Goal: Navigation & Orientation: Find specific page/section

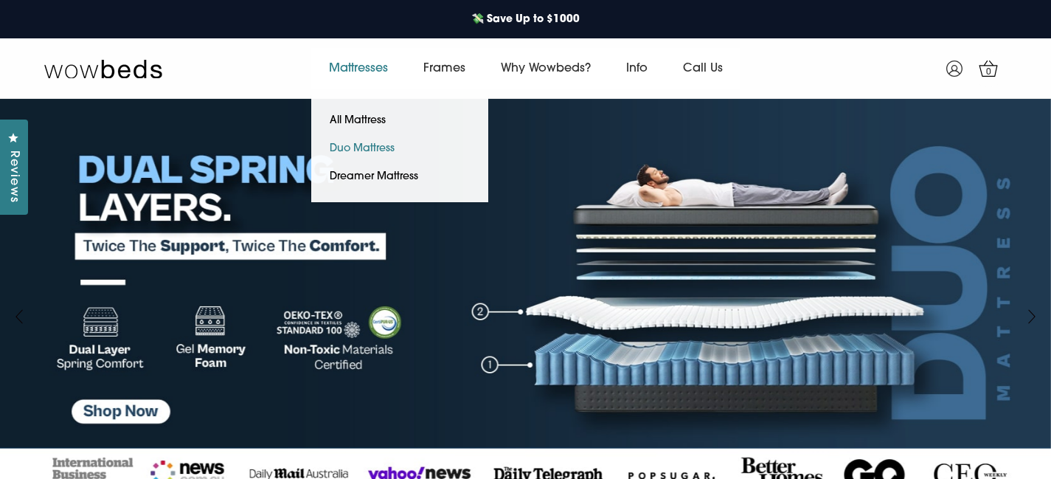
click at [367, 145] on link "Duo Mattress" at bounding box center [362, 149] width 102 height 28
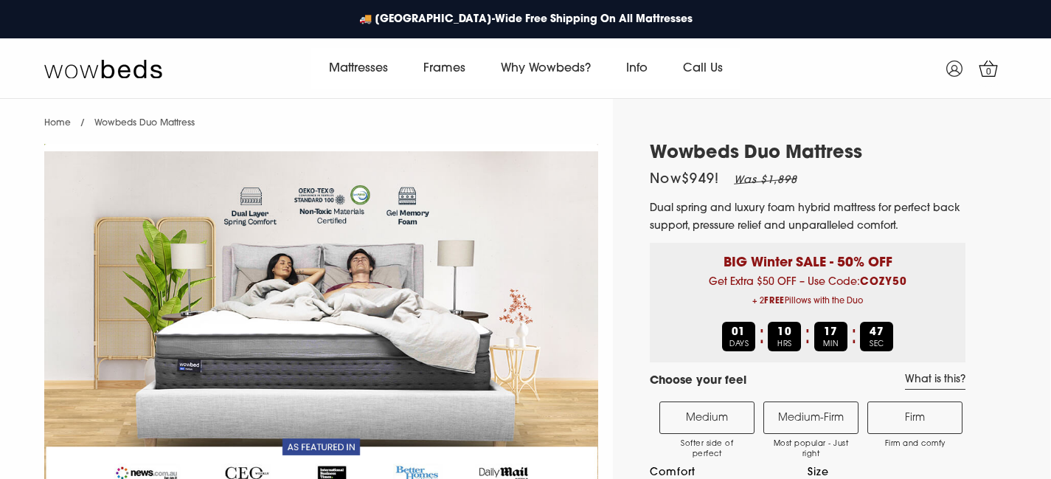
select select "Medium-Firm"
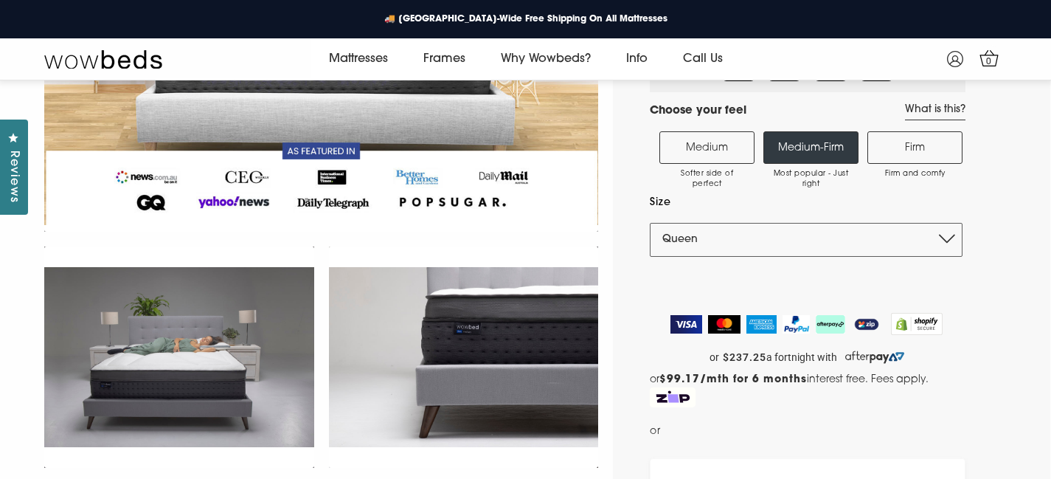
scroll to position [277, 0]
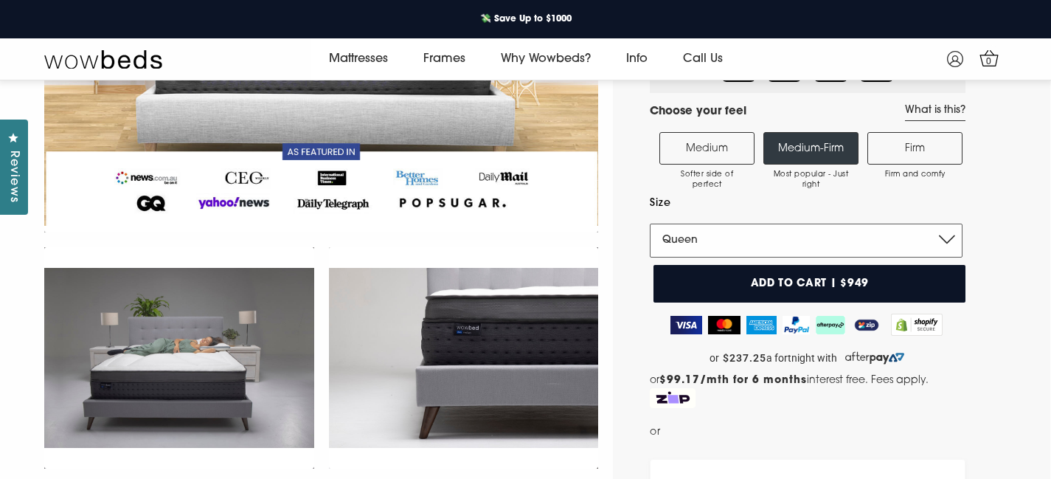
click at [785, 242] on select "Single King Single Double Queen King" at bounding box center [806, 240] width 313 height 34
select select "King"
click at [650, 223] on select "Single King Single Double Queen King" at bounding box center [806, 240] width 313 height 34
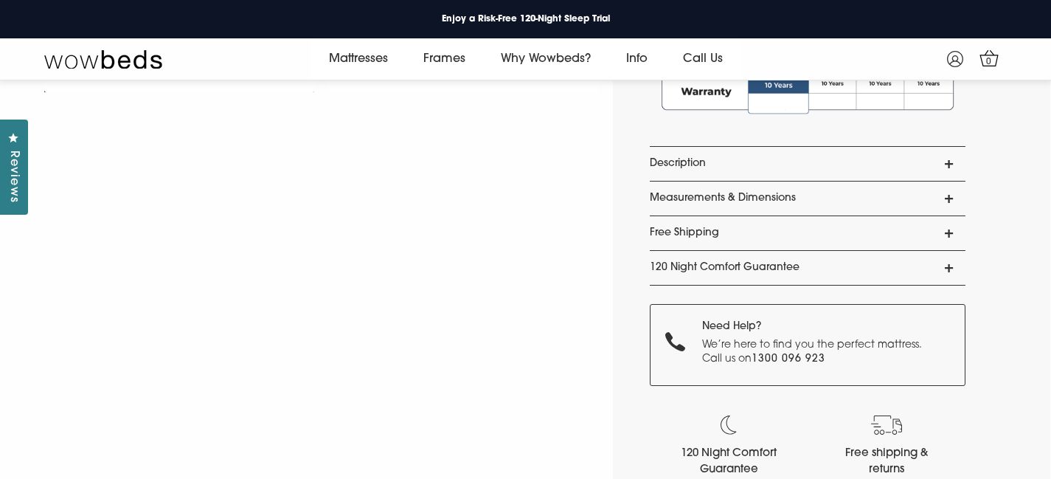
scroll to position [1236, 0]
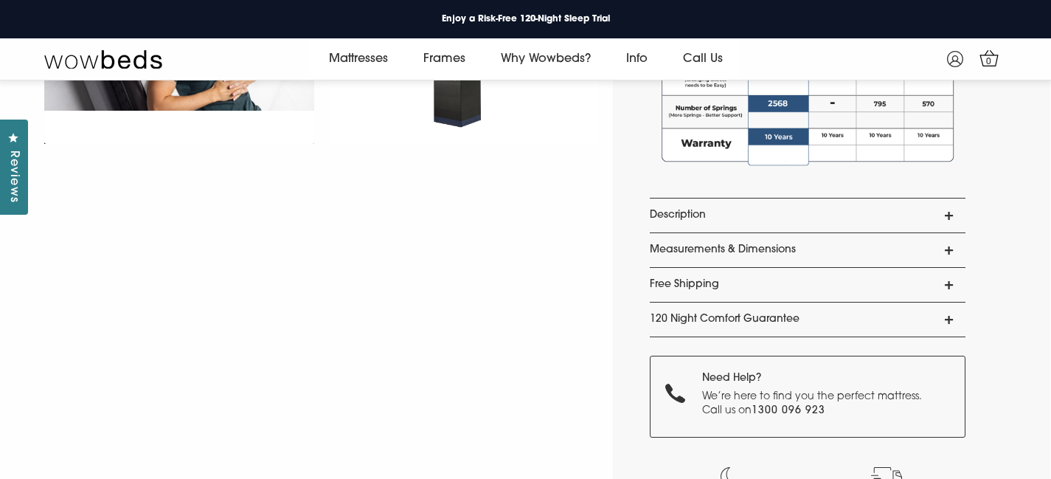
click at [762, 258] on link "Measurements & Dimensions" at bounding box center [808, 250] width 316 height 34
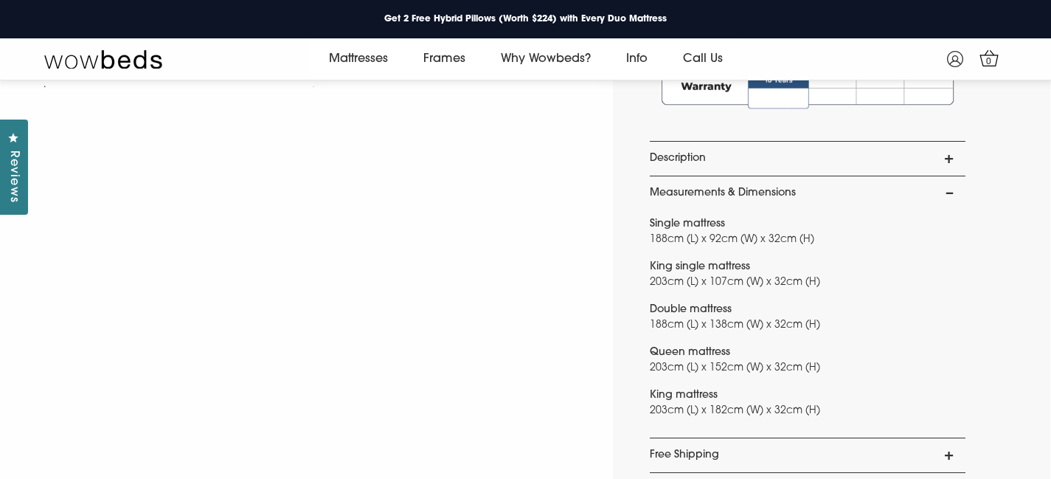
scroll to position [1383, 0]
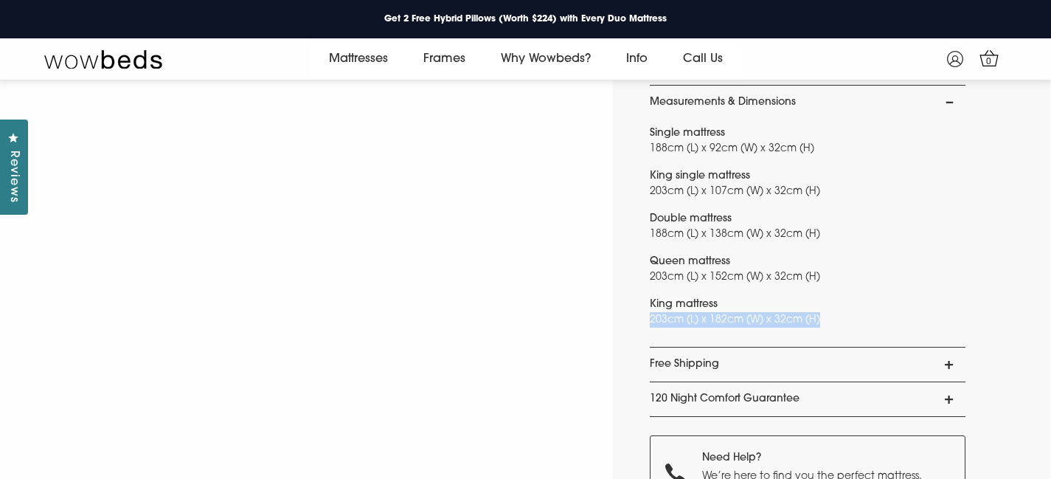
drag, startPoint x: 652, startPoint y: 319, endPoint x: 888, endPoint y: 308, distance: 236.2
click at [848, 323] on p "King mattress 203cm (L) x 182cm (W) x 32cm (H)" at bounding box center [808, 311] width 316 height 31
